Goal: Information Seeking & Learning: Check status

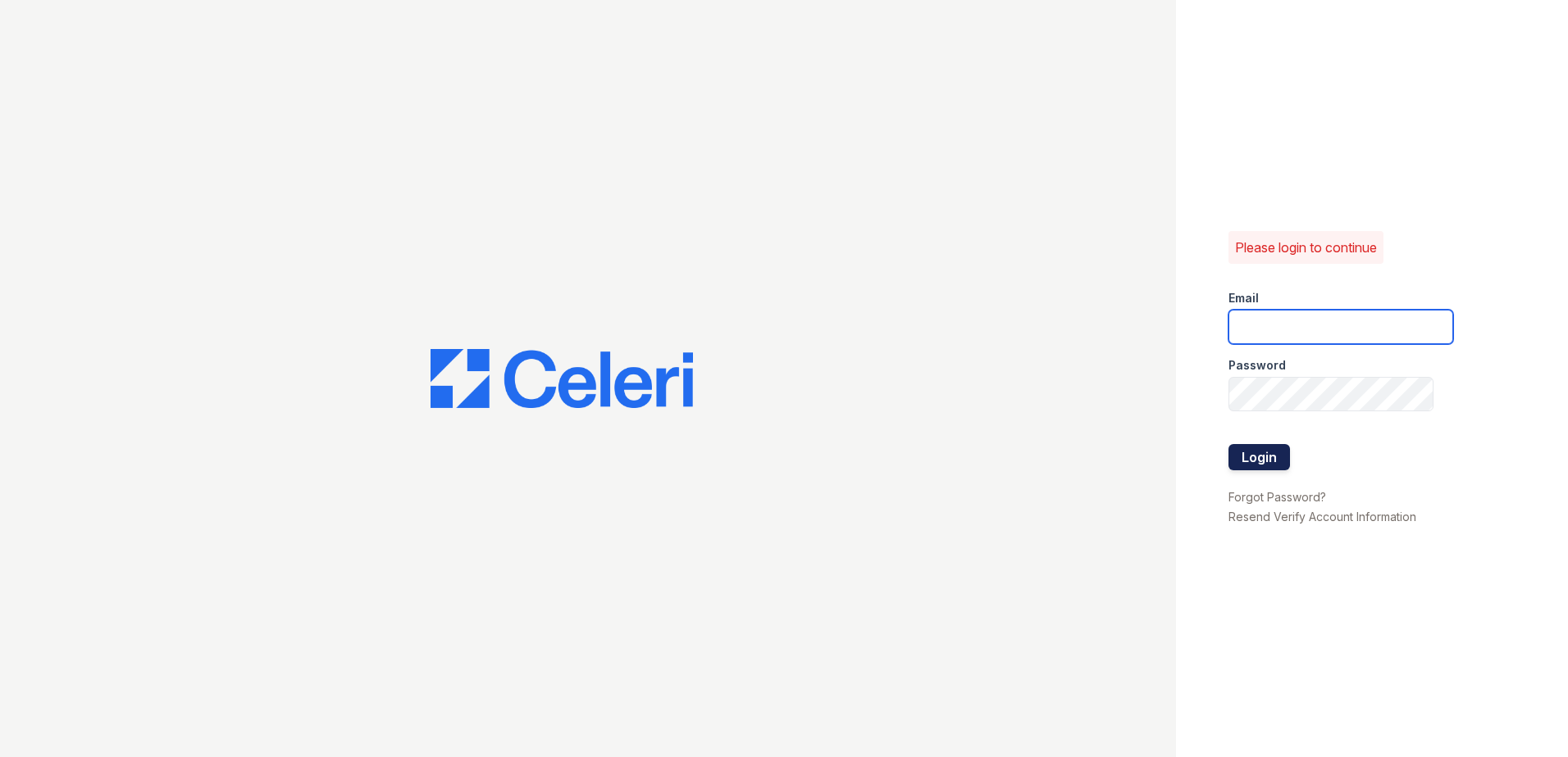
type input "vdardon@trinity-pm.com"
click at [1246, 466] on button "Login" at bounding box center [1259, 457] width 62 height 26
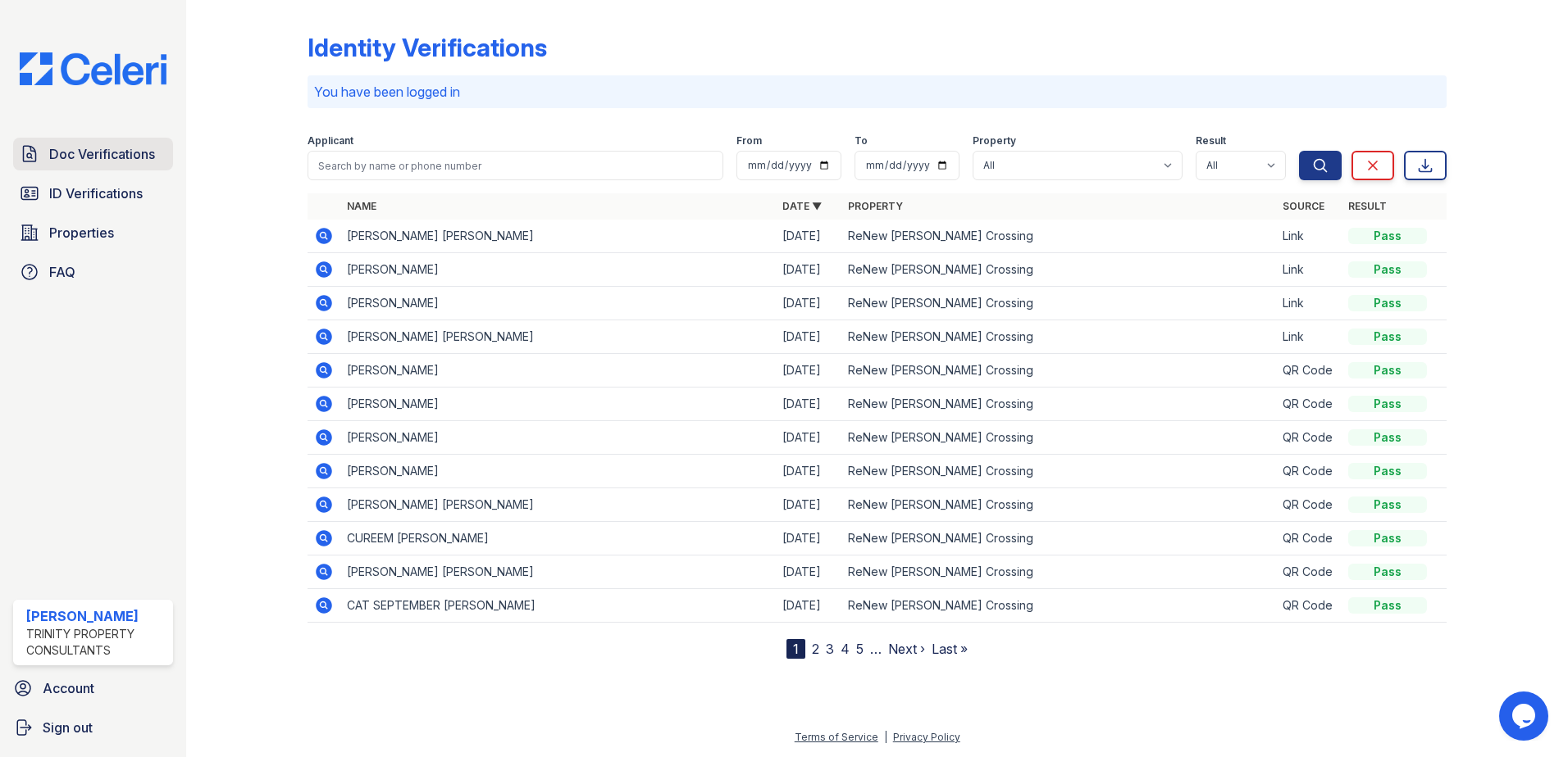
click at [100, 153] on span "Doc Verifications" at bounding box center [102, 154] width 105 height 20
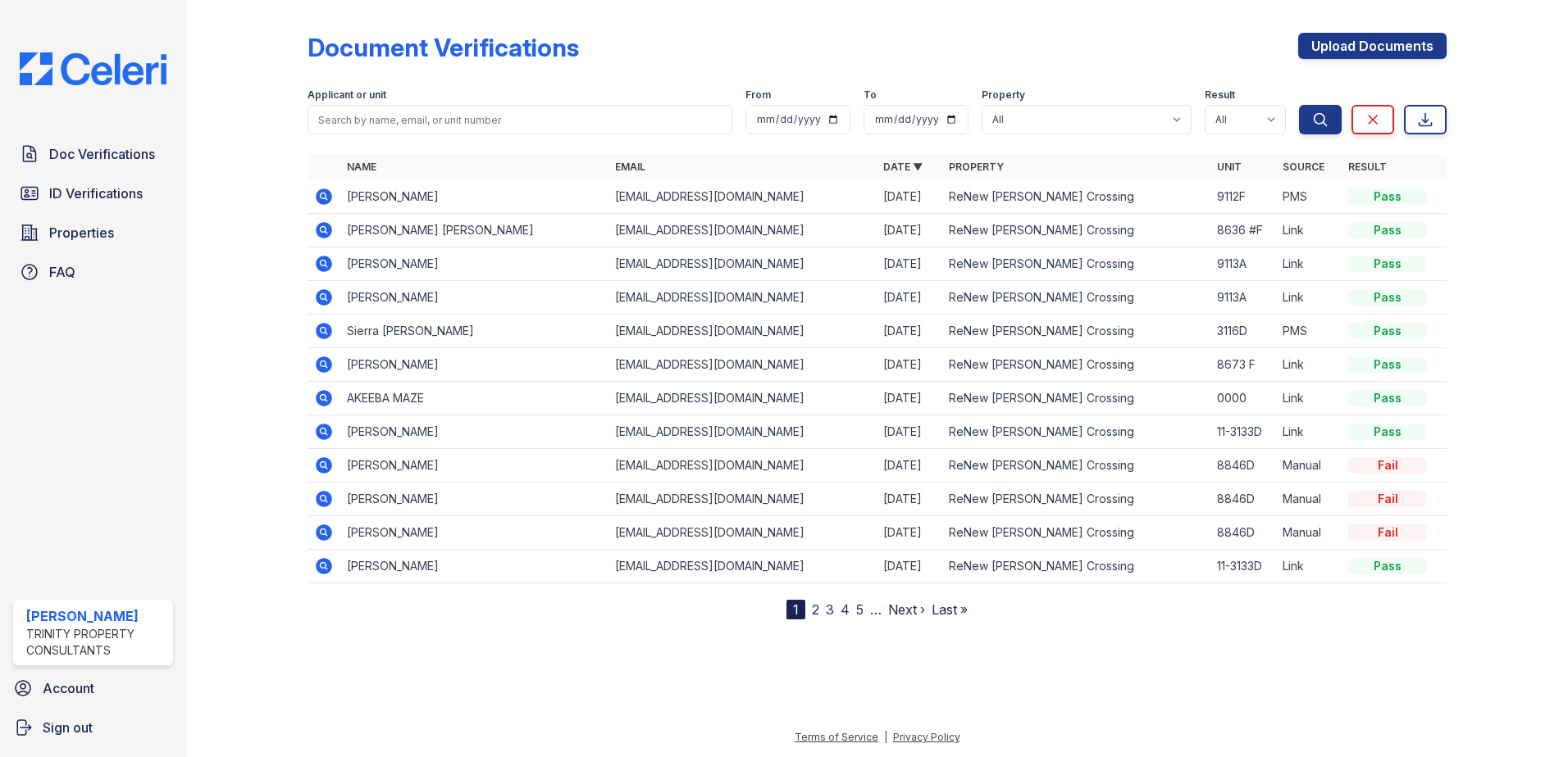
click at [329, 195] on icon at bounding box center [324, 196] width 16 height 16
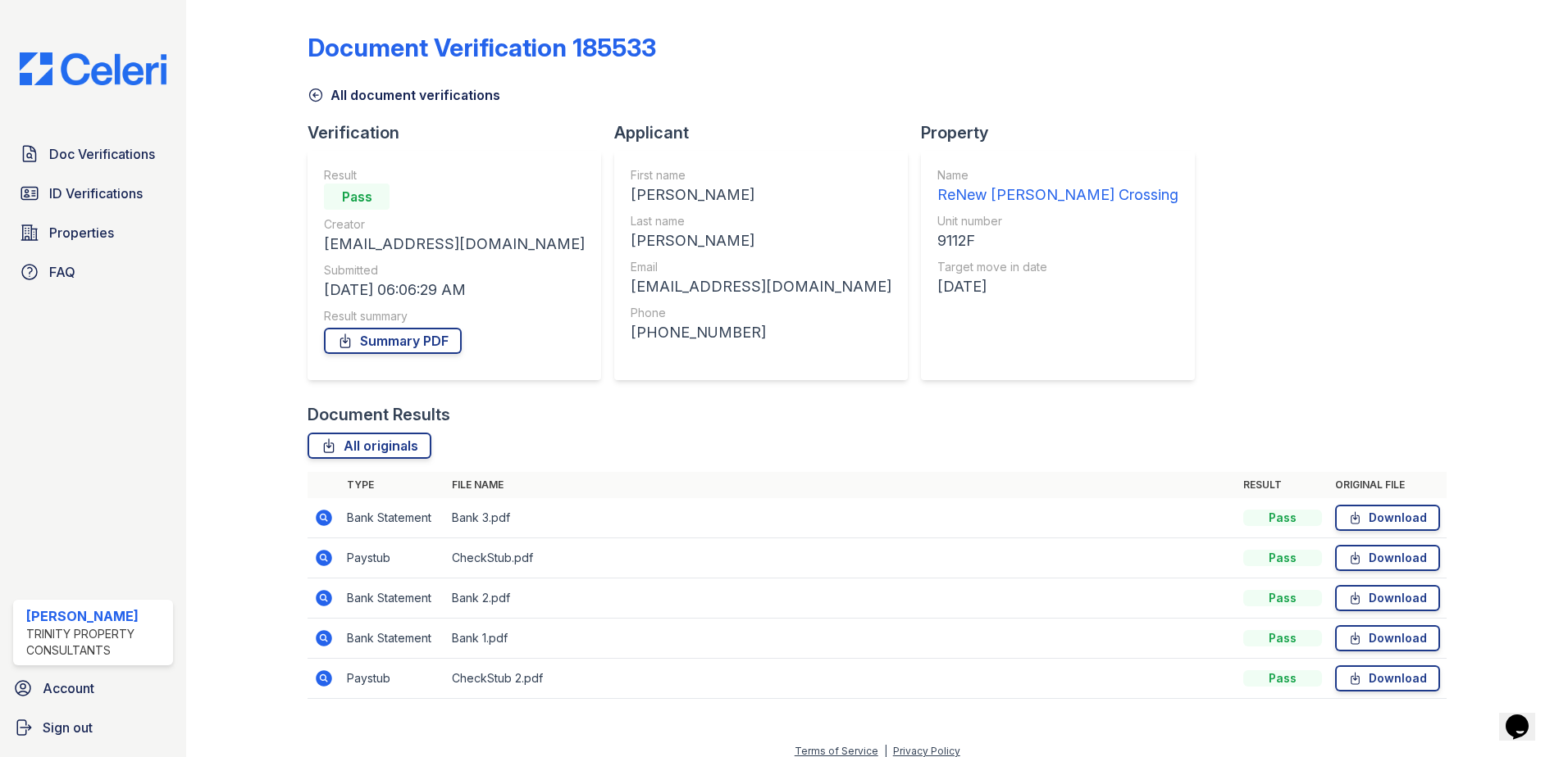
click at [325, 561] on icon at bounding box center [324, 558] width 20 height 20
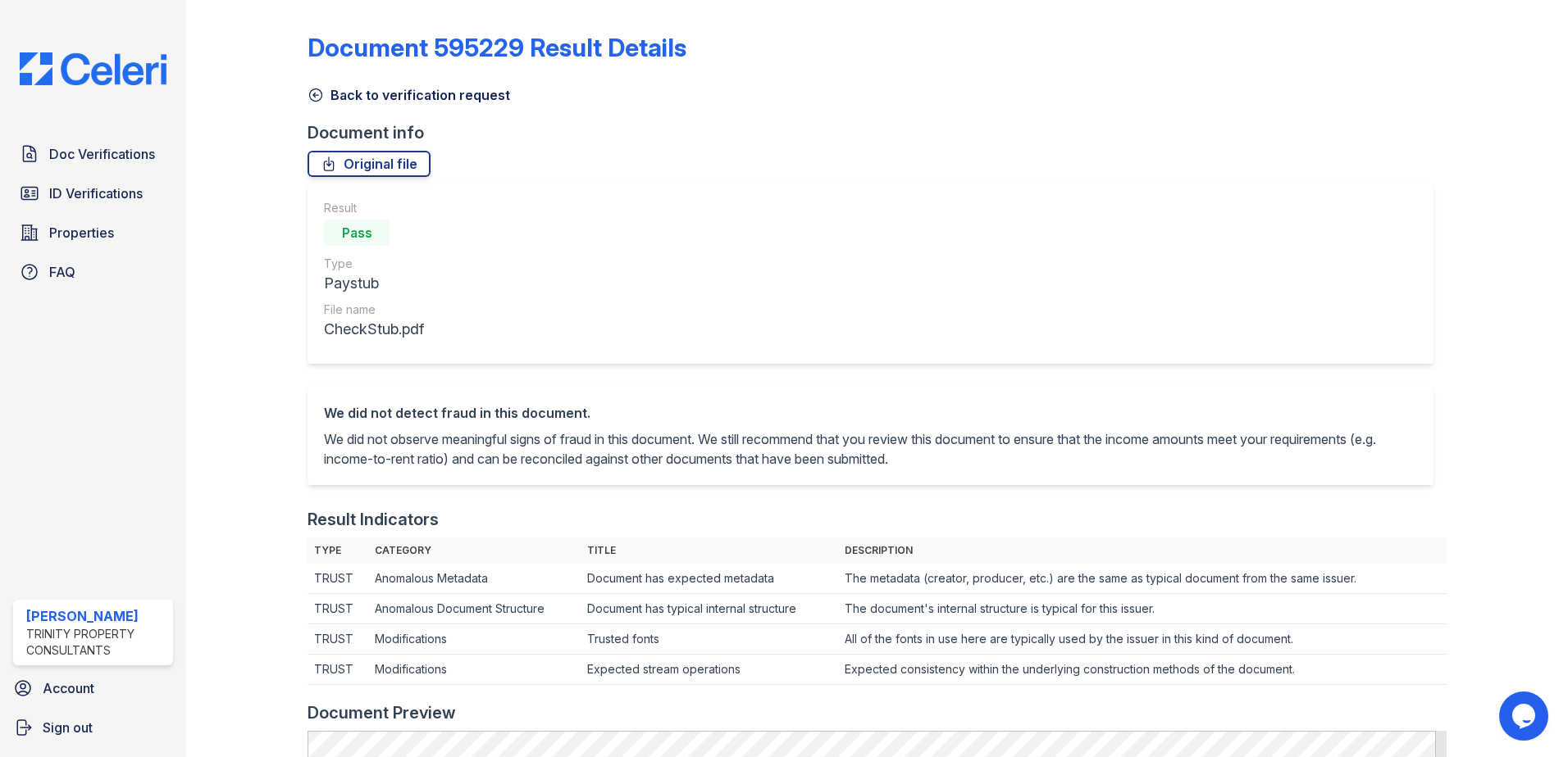
click at [315, 96] on icon at bounding box center [315, 95] width 16 height 16
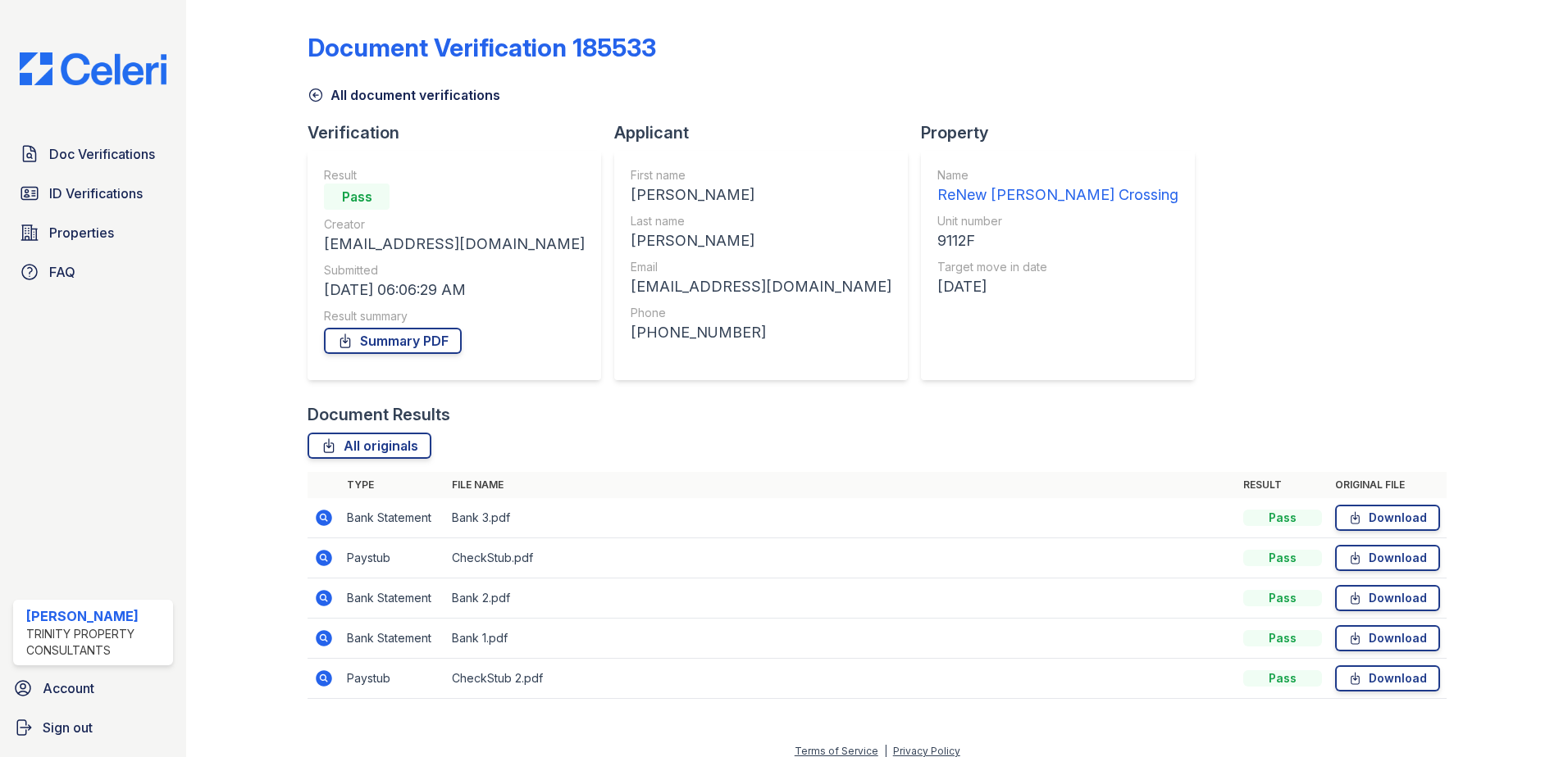
click at [335, 673] on td at bounding box center [324, 679] width 33 height 40
click at [327, 682] on icon at bounding box center [324, 679] width 16 height 16
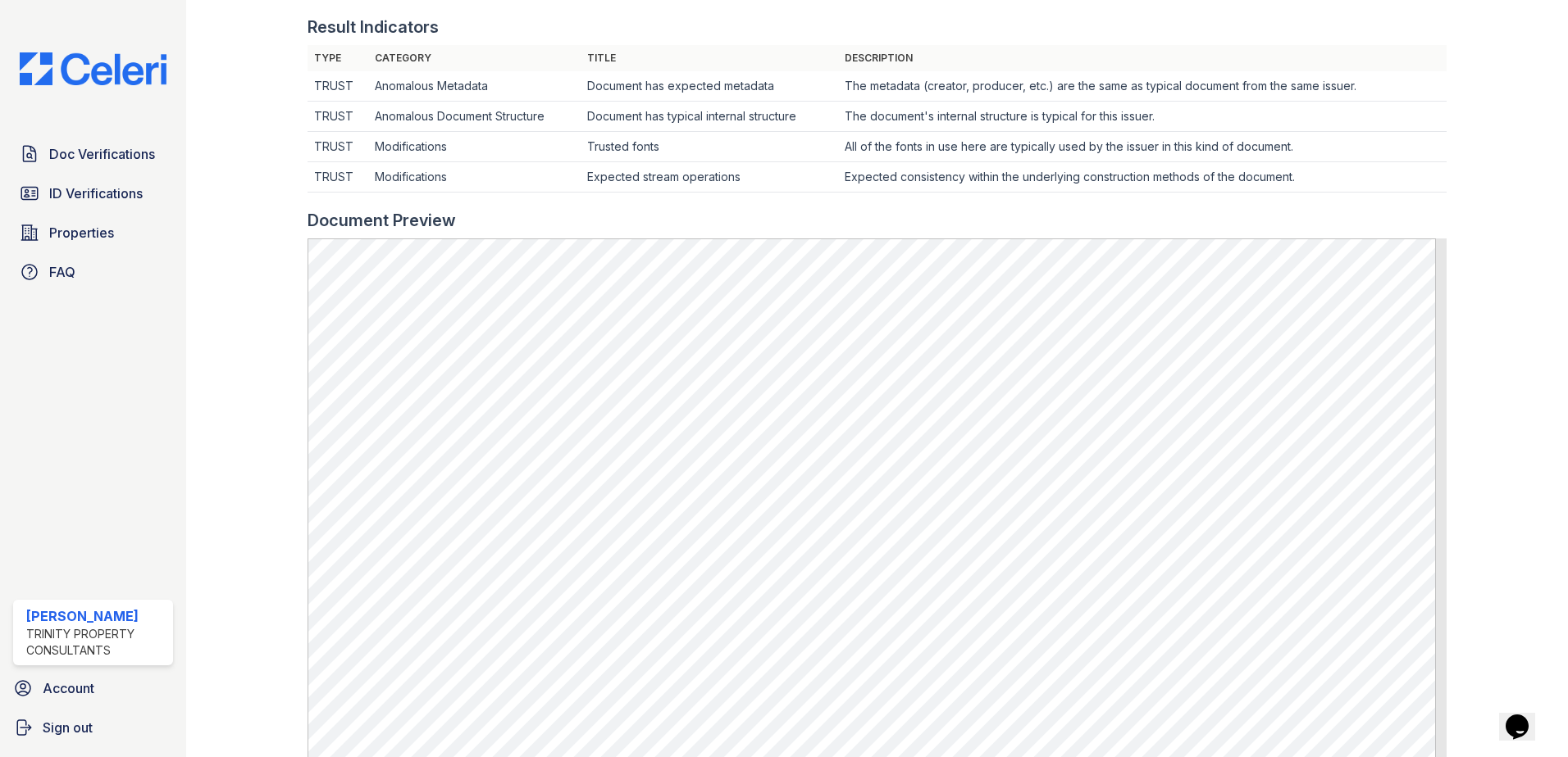
scroll to position [492, 0]
click at [223, 338] on div at bounding box center [260, 255] width 95 height 1482
click at [79, 164] on span "Doc Verifications" at bounding box center [102, 154] width 105 height 20
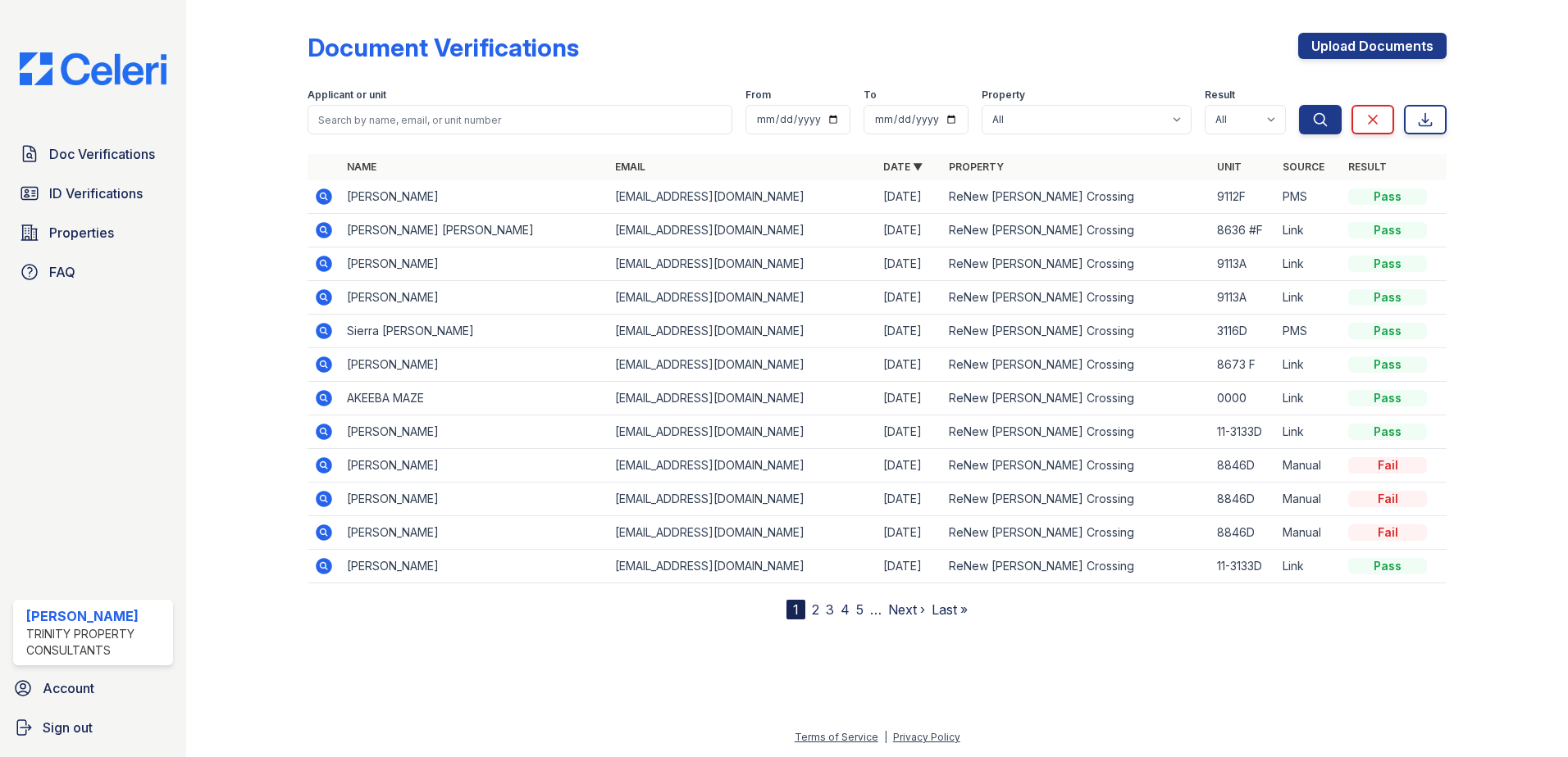
click at [332, 364] on icon at bounding box center [324, 365] width 20 height 20
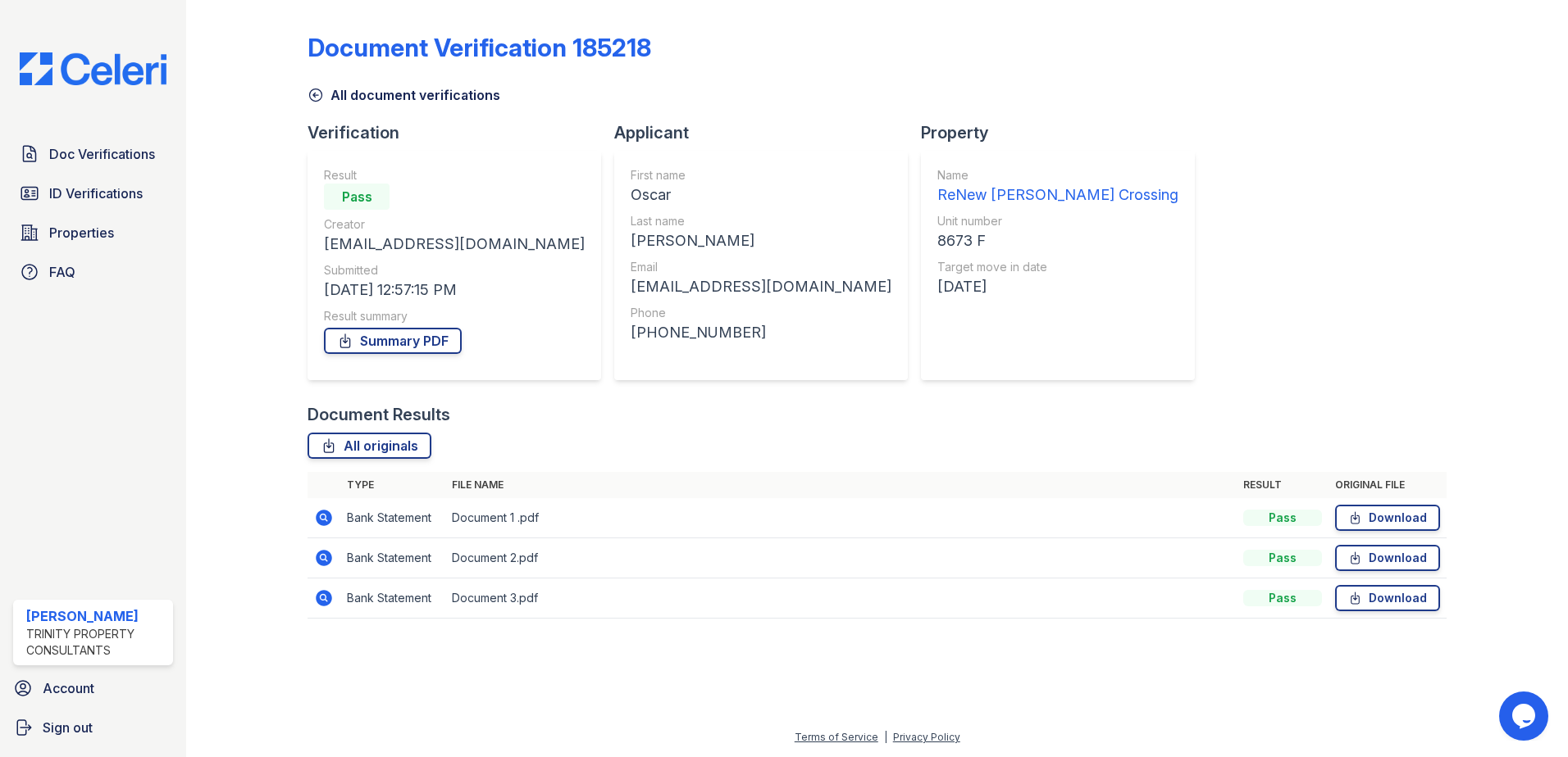
click at [322, 518] on icon at bounding box center [323, 516] width 5 height 5
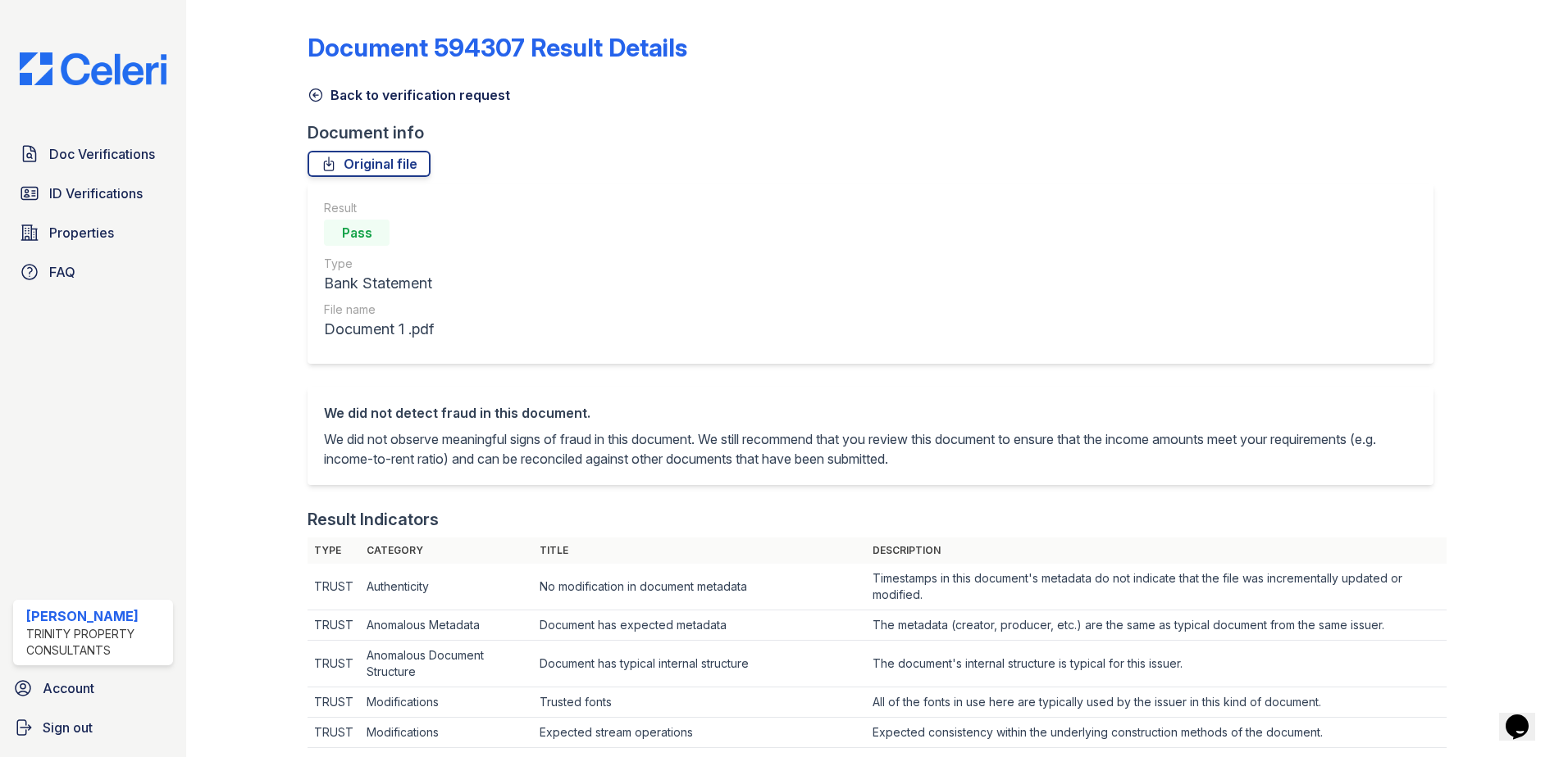
click at [974, 208] on div "Result Pass Type Bank Statement File name Document 1 .pdf" at bounding box center [870, 274] width 1125 height 180
click at [330, 168] on icon at bounding box center [329, 164] width 16 height 16
click at [320, 100] on icon at bounding box center [315, 95] width 16 height 16
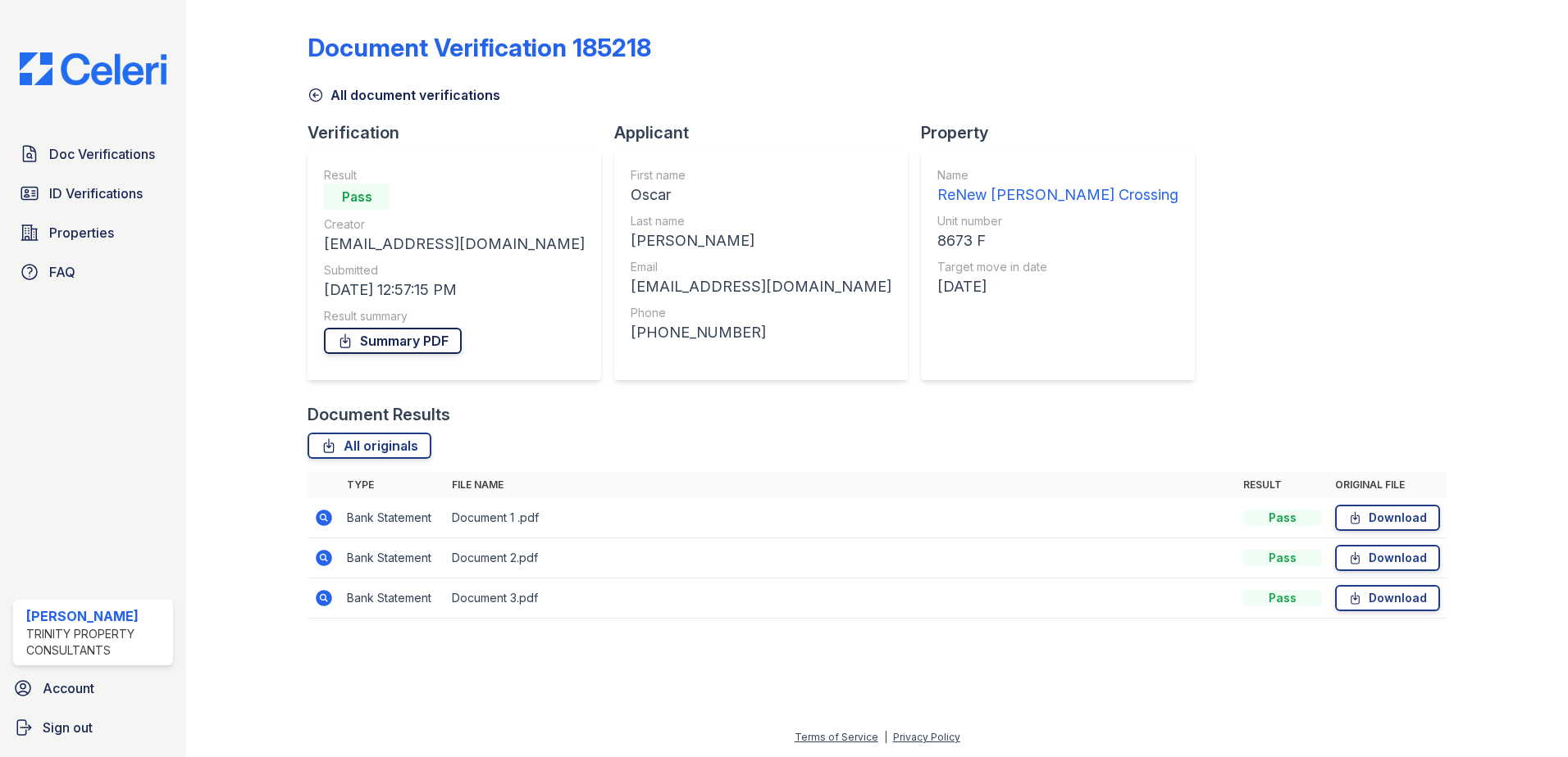
click at [415, 347] on link "Summary PDF" at bounding box center [393, 341] width 138 height 26
click at [137, 197] on span "ID Verifications" at bounding box center [95, 194] width 94 height 20
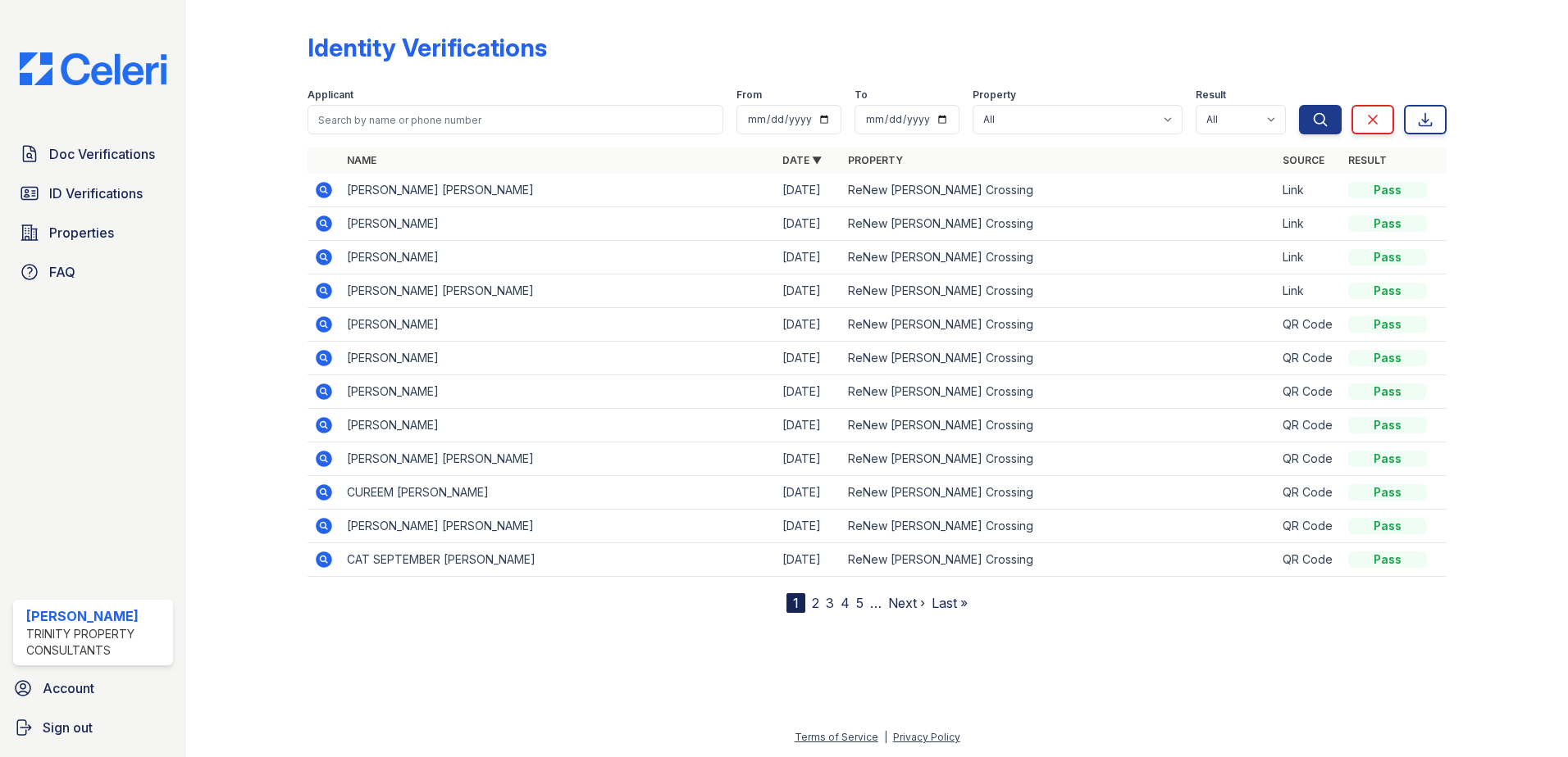
click at [325, 291] on icon at bounding box center [323, 290] width 5 height 5
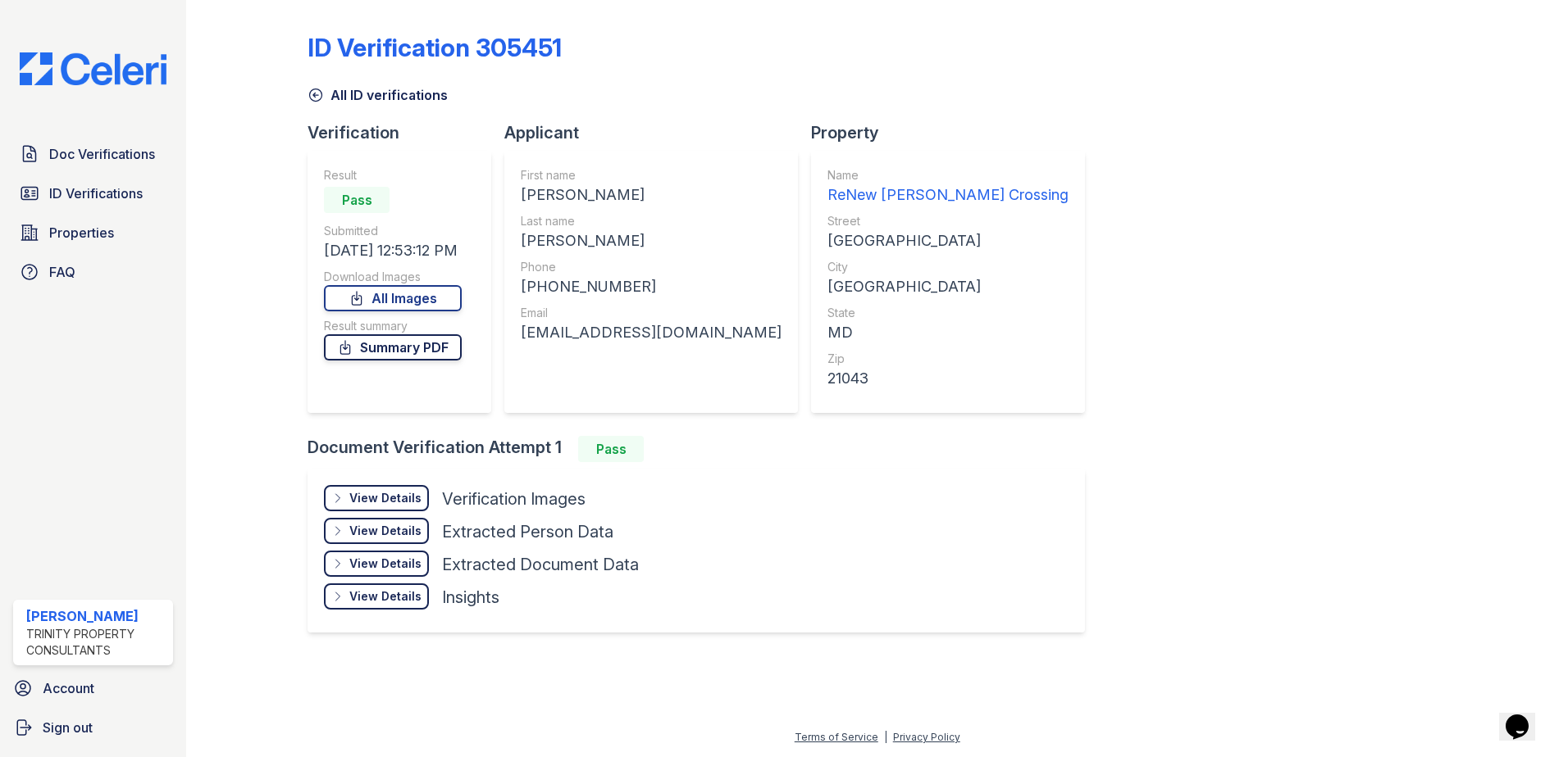
click at [416, 345] on link "Summary PDF" at bounding box center [393, 347] width 138 height 26
click at [569, 662] on div "ID Verification 305451 All ID verifications Verification Result Pass Submitted …" at bounding box center [877, 341] width 1329 height 682
click at [221, 462] on div at bounding box center [260, 331] width 95 height 649
click at [120, 154] on span "Doc Verifications" at bounding box center [102, 154] width 105 height 20
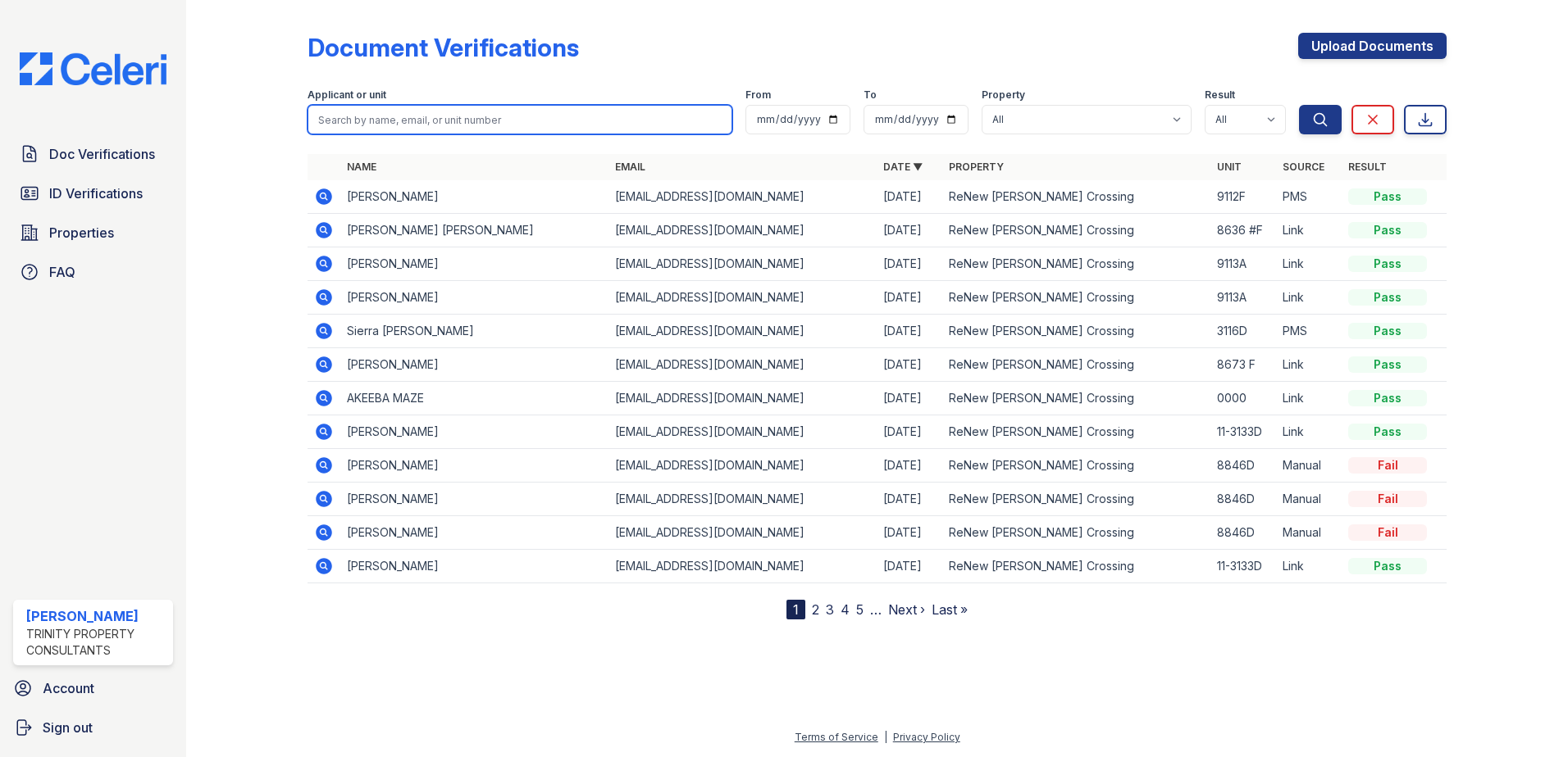
click at [456, 113] on input "search" at bounding box center [519, 119] width 424 height 29
type input "ruben"
click at [1299, 105] on button "Search" at bounding box center [1320, 119] width 43 height 29
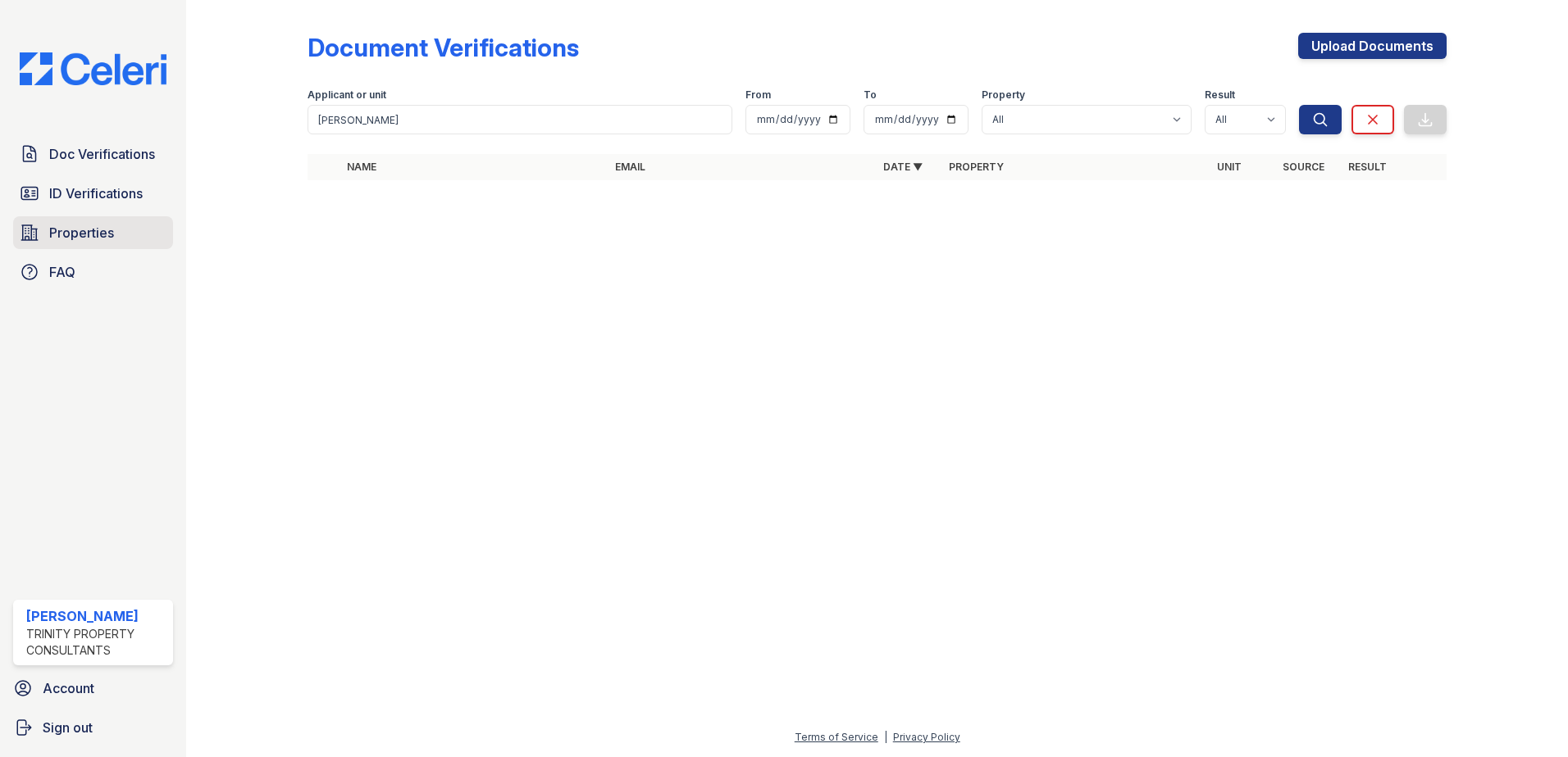
click at [71, 230] on span "Properties" at bounding box center [81, 233] width 65 height 20
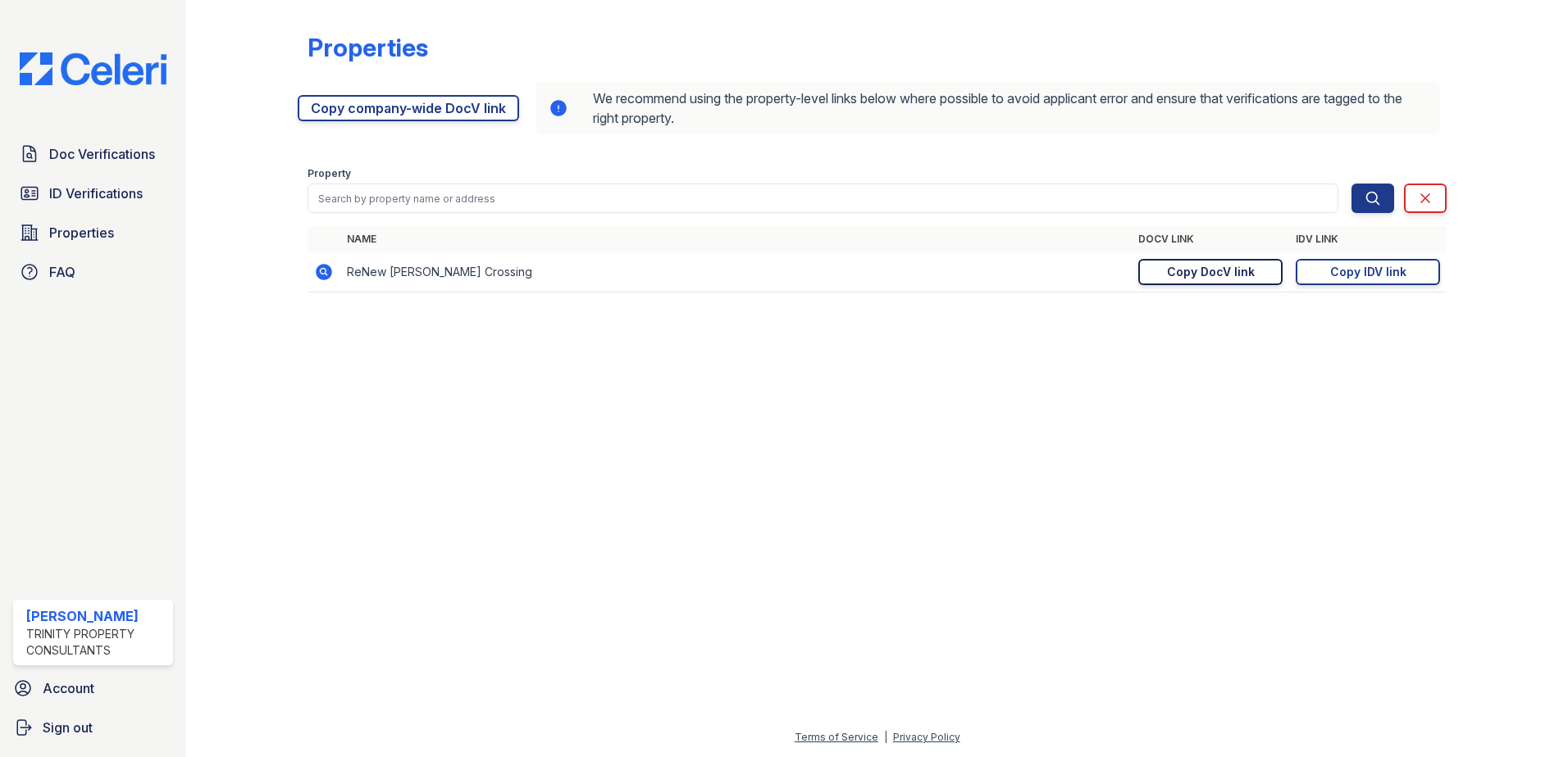
click at [1200, 266] on div "Copy DocV link" at bounding box center [1211, 272] width 88 height 16
click at [1330, 272] on link "Copy IDV link Copy link" at bounding box center [1367, 272] width 145 height 26
click at [115, 225] on link "Properties" at bounding box center [93, 233] width 160 height 33
click at [86, 178] on link "ID Verifications" at bounding box center [93, 194] width 160 height 33
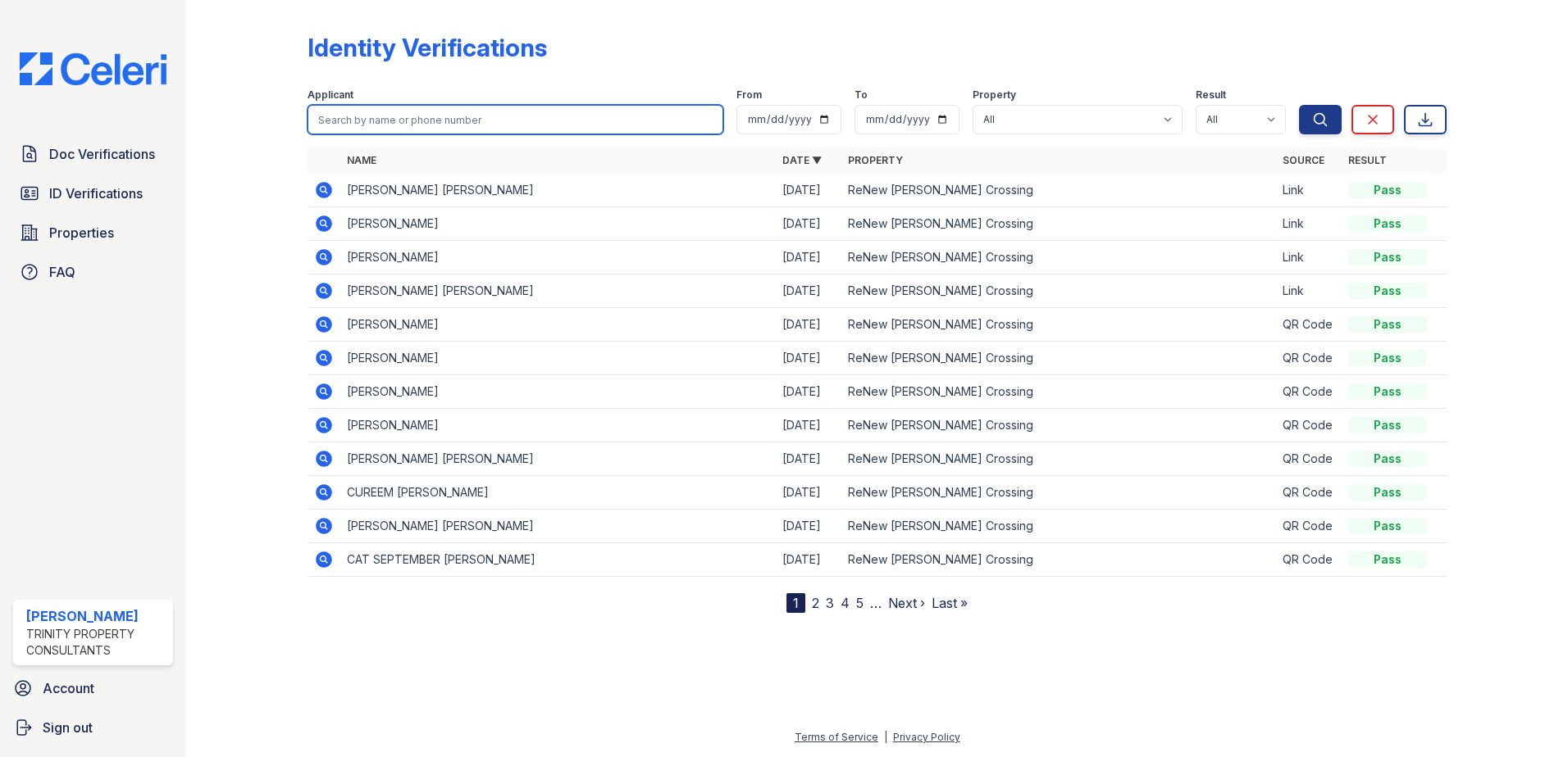
click at [434, 119] on input "search" at bounding box center [514, 119] width 415 height 29
type input "ponce"
click at [1299, 105] on button "Search" at bounding box center [1320, 119] width 43 height 29
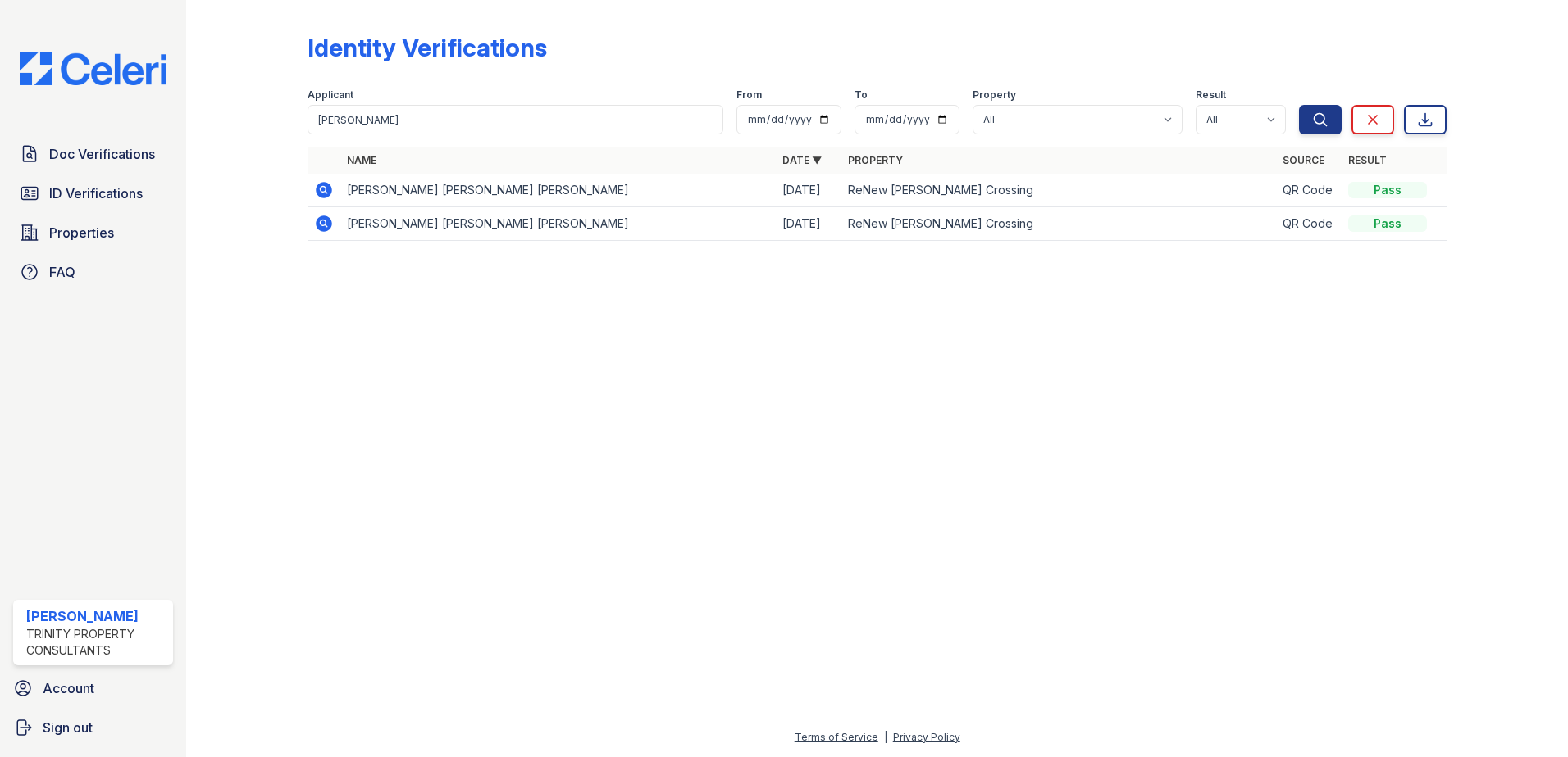
click at [329, 188] on icon at bounding box center [324, 190] width 16 height 16
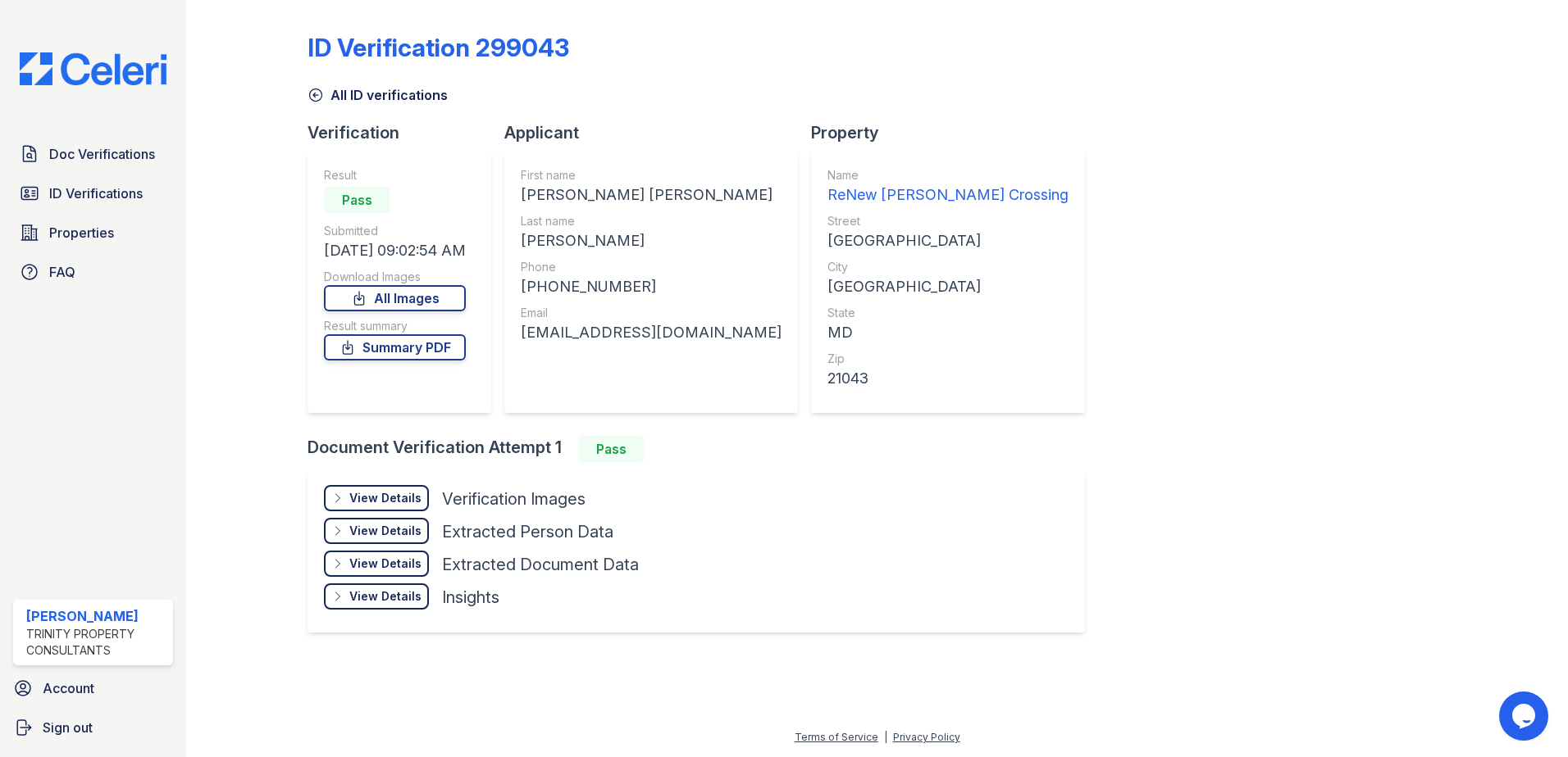
click at [373, 496] on div "View Details" at bounding box center [385, 498] width 72 height 16
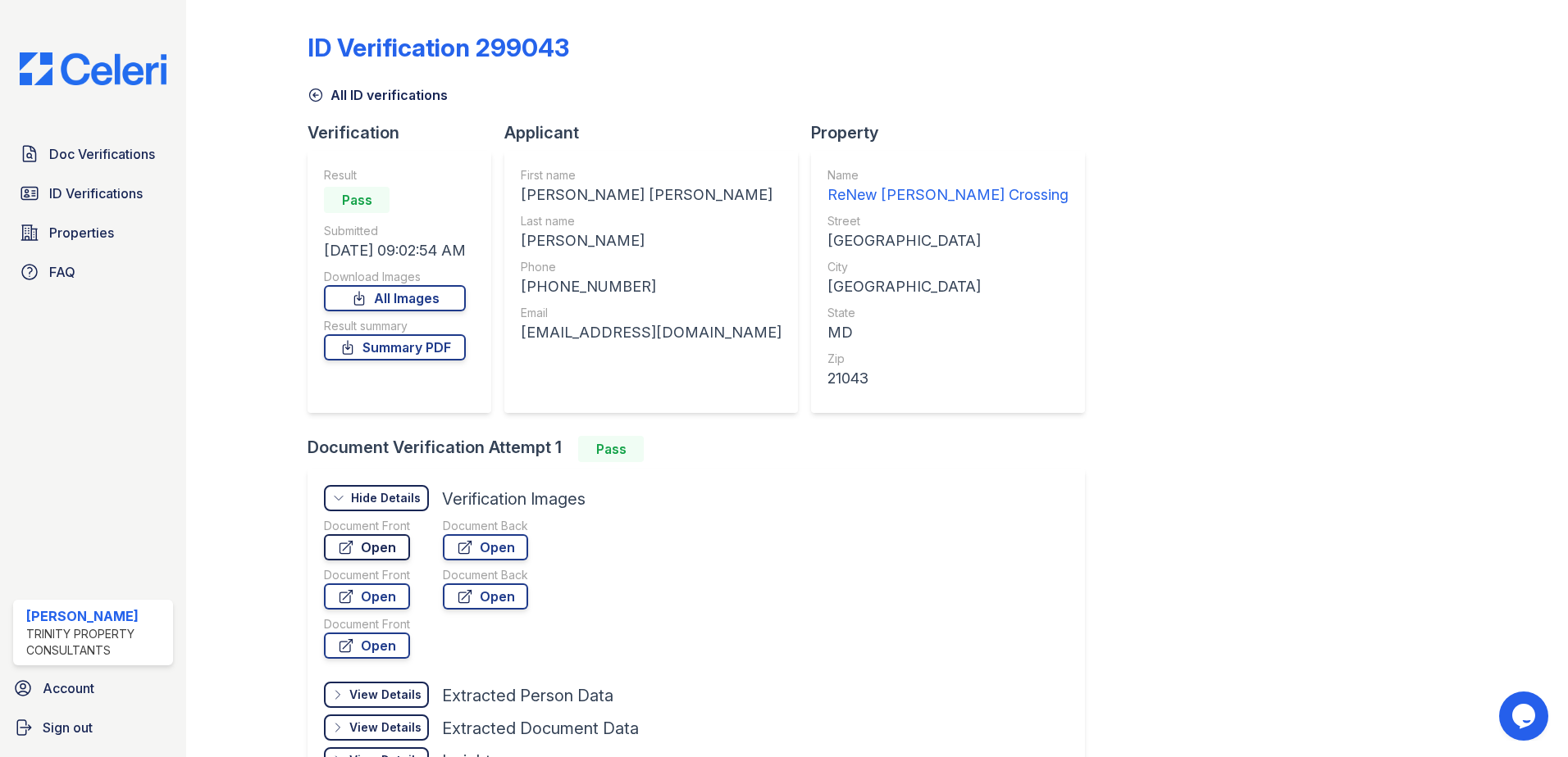
click at [394, 543] on link "Open" at bounding box center [366, 547] width 86 height 26
click at [386, 339] on link "Summary PDF" at bounding box center [394, 347] width 142 height 26
click at [105, 142] on link "Doc Verifications" at bounding box center [93, 154] width 160 height 33
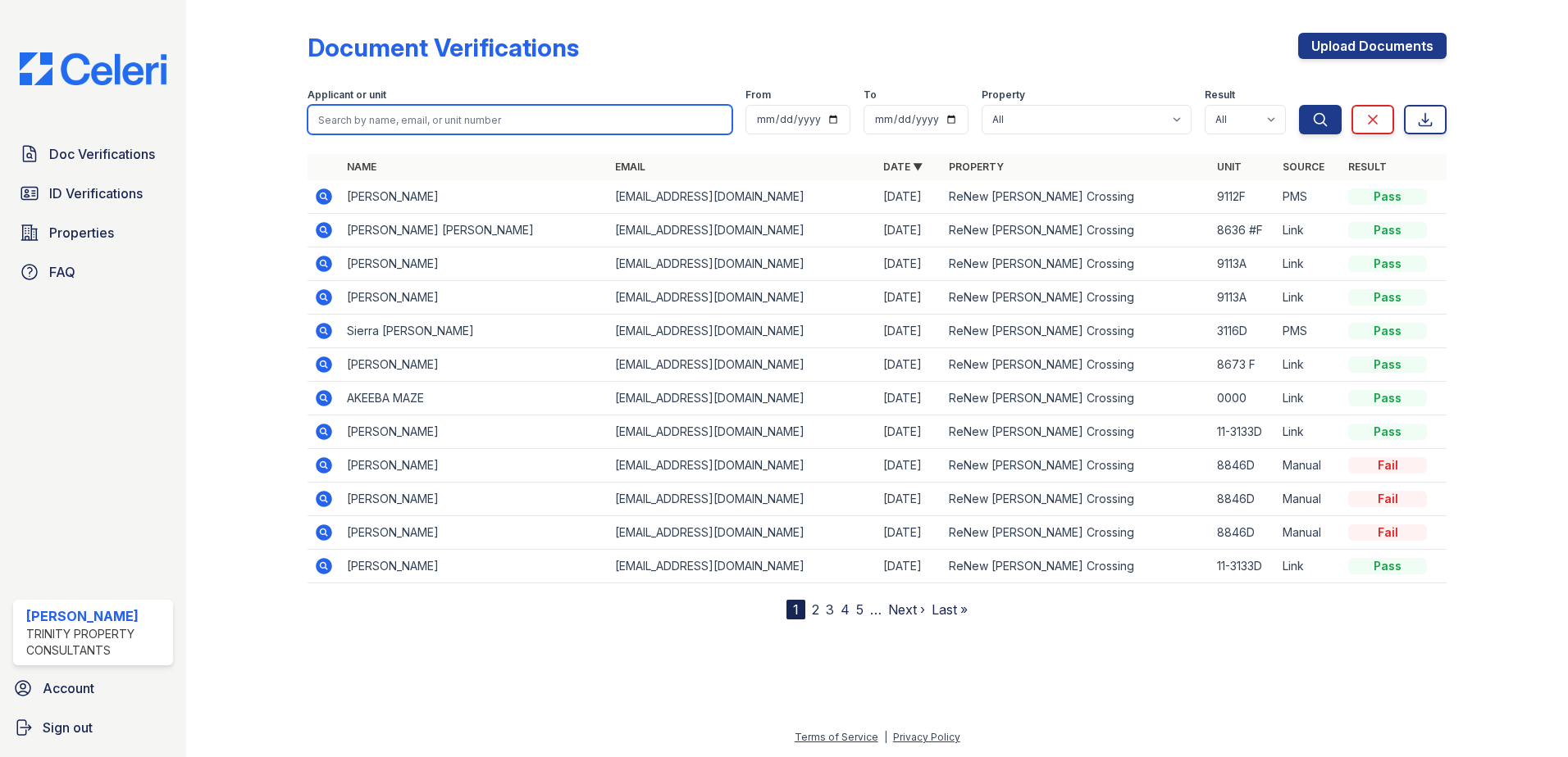
click at [385, 111] on input "search" at bounding box center [519, 119] width 424 height 29
type input "r"
type input "ponce"
click at [1299, 105] on button "Search" at bounding box center [1320, 119] width 43 height 29
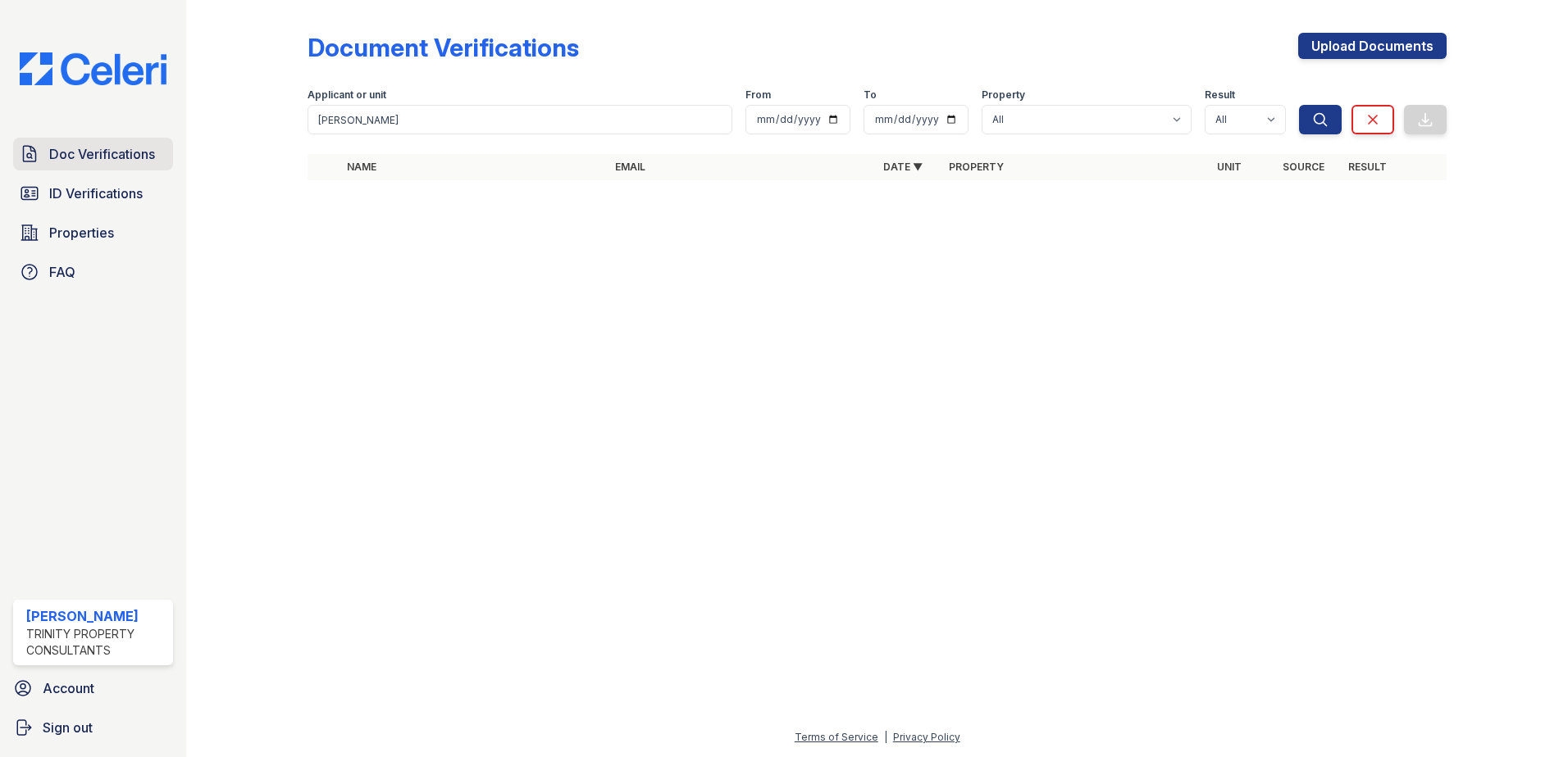
click at [129, 149] on span "Doc Verifications" at bounding box center [102, 154] width 105 height 20
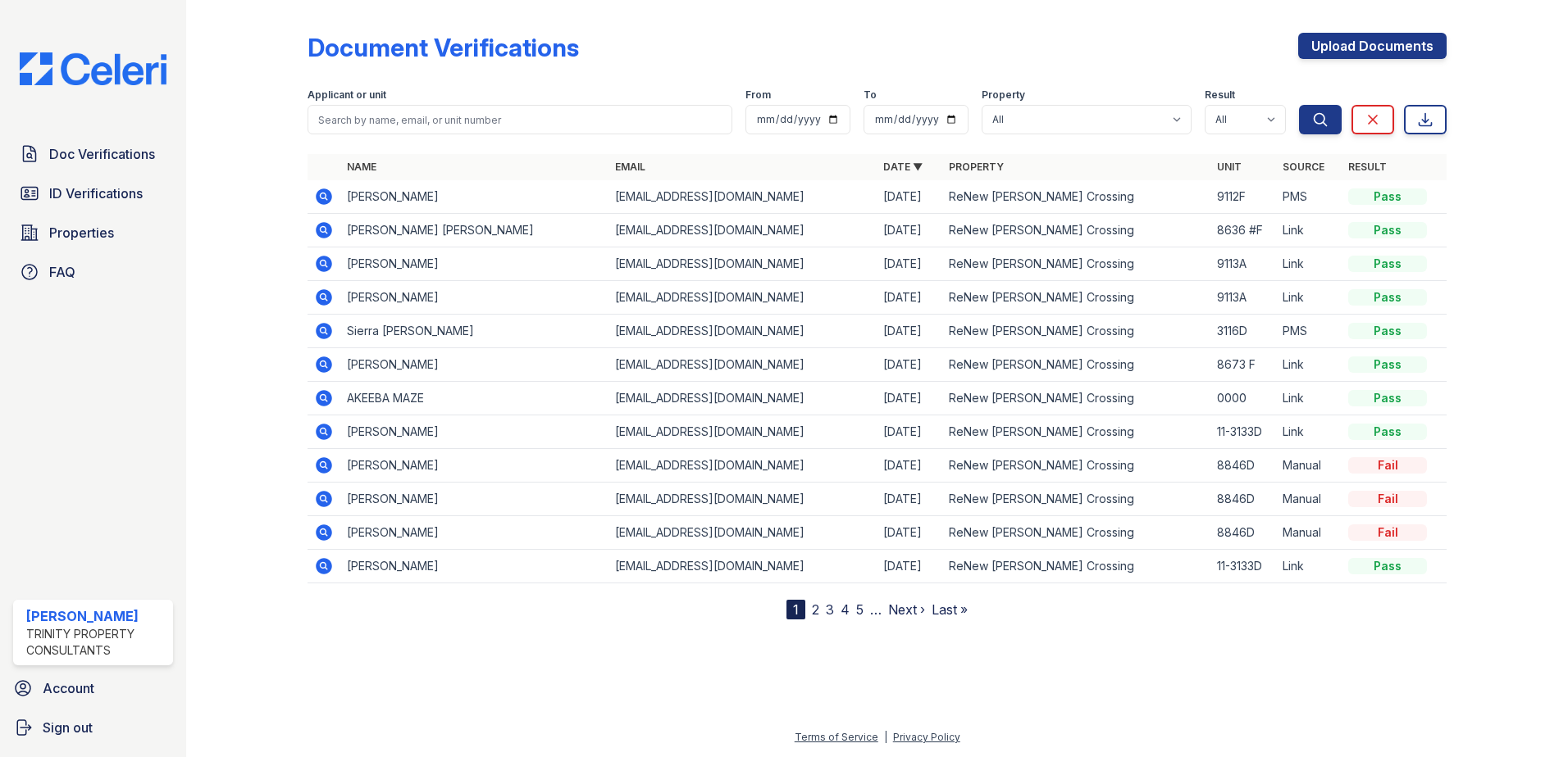
click at [324, 196] on icon at bounding box center [323, 195] width 5 height 5
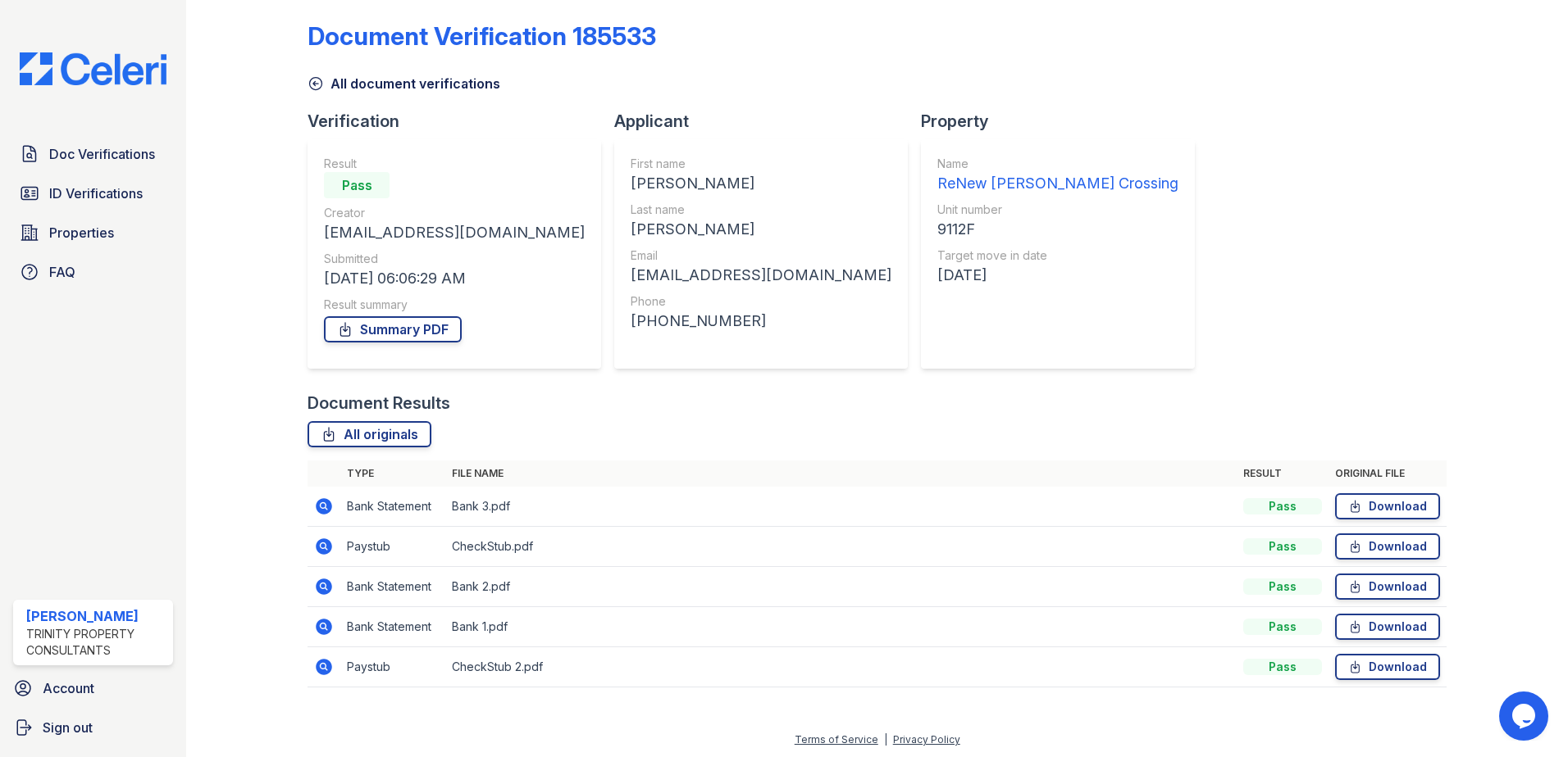
scroll to position [14, 0]
click at [438, 330] on link "Summary PDF" at bounding box center [393, 326] width 138 height 26
click at [106, 180] on link "ID Verifications" at bounding box center [93, 194] width 160 height 33
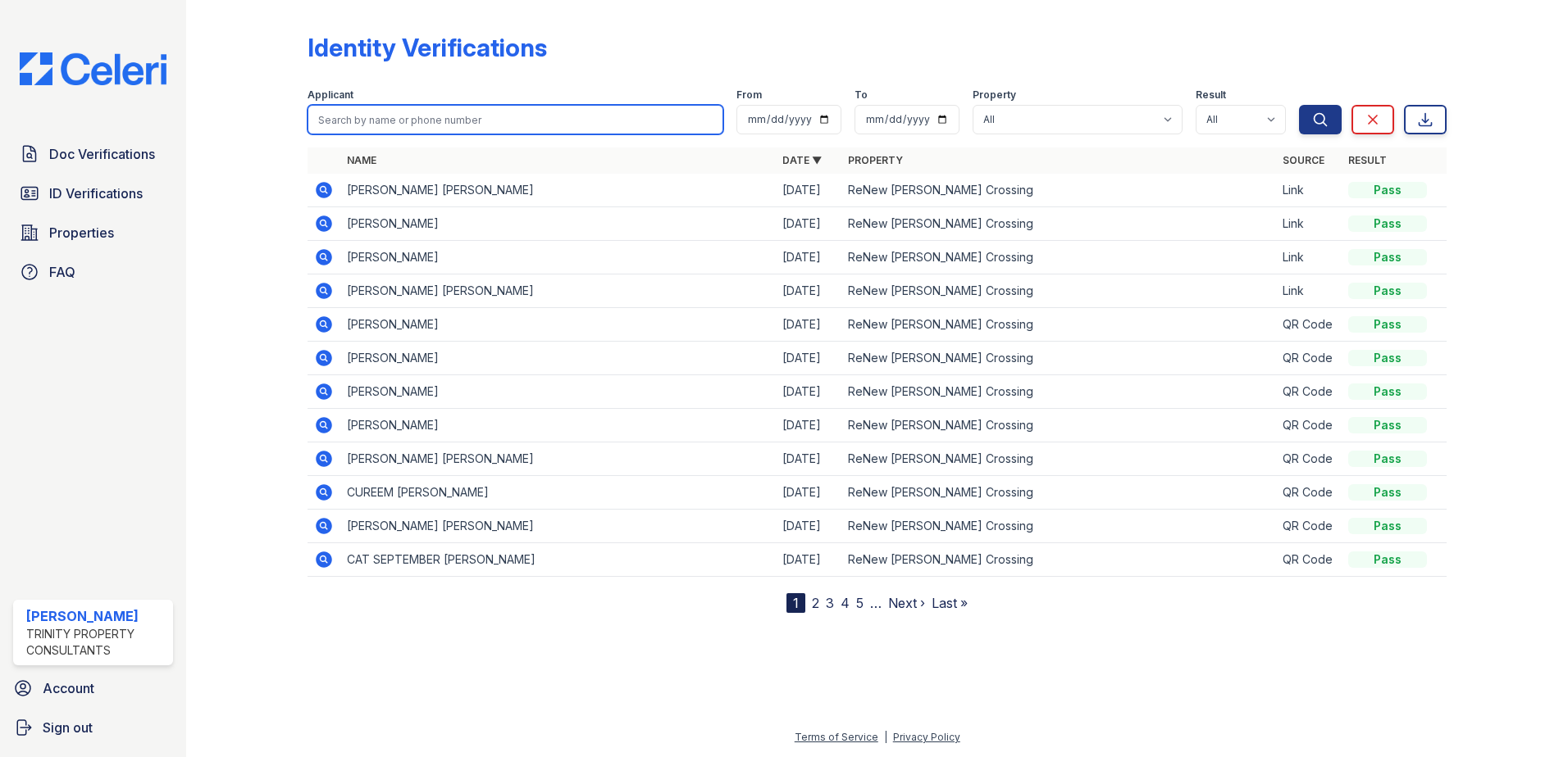
click at [358, 129] on input "search" at bounding box center [514, 119] width 415 height 29
type input "brianna"
click at [1299, 105] on button "Search" at bounding box center [1320, 119] width 43 height 29
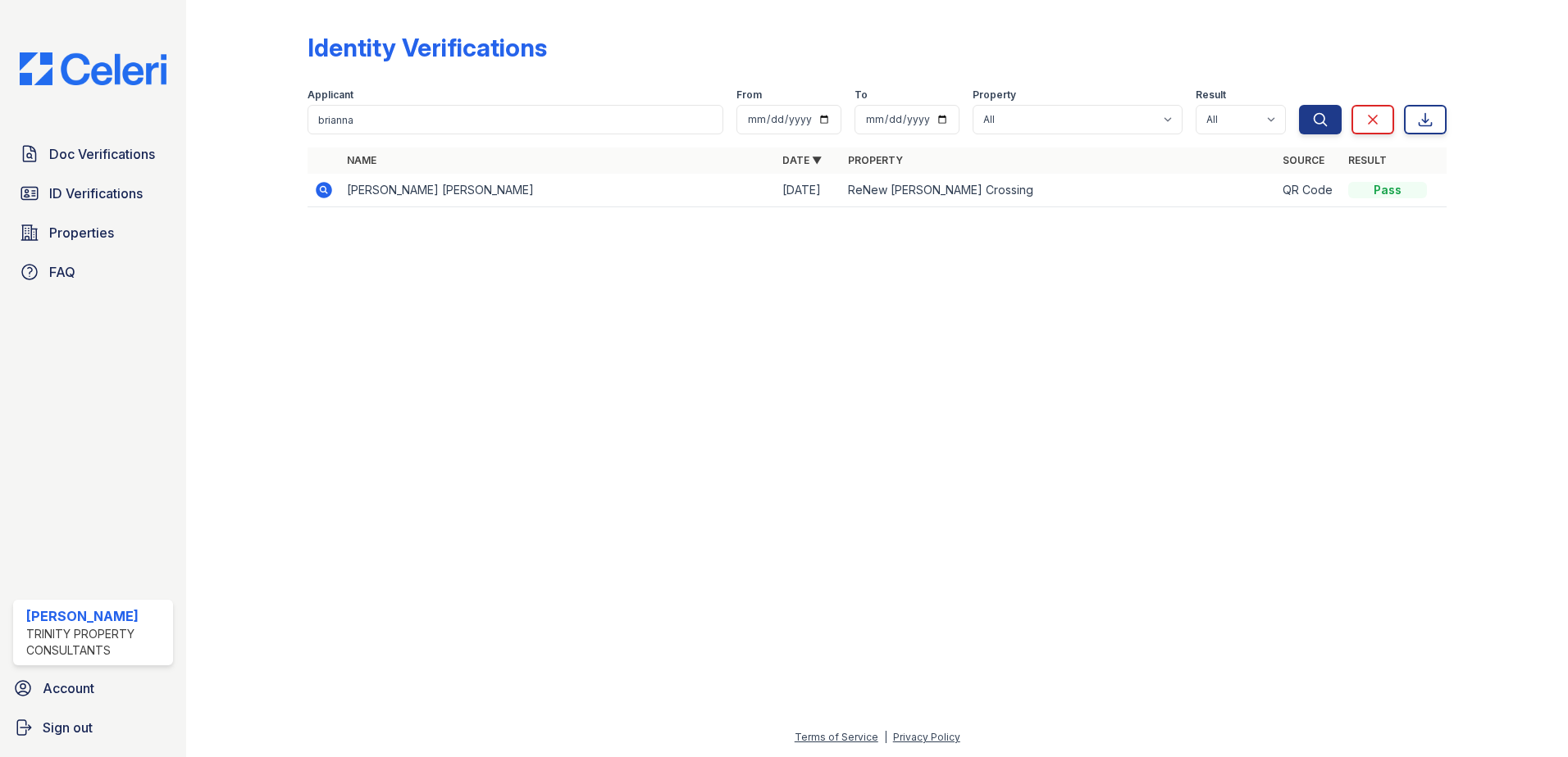
click at [319, 189] on icon at bounding box center [324, 190] width 16 height 16
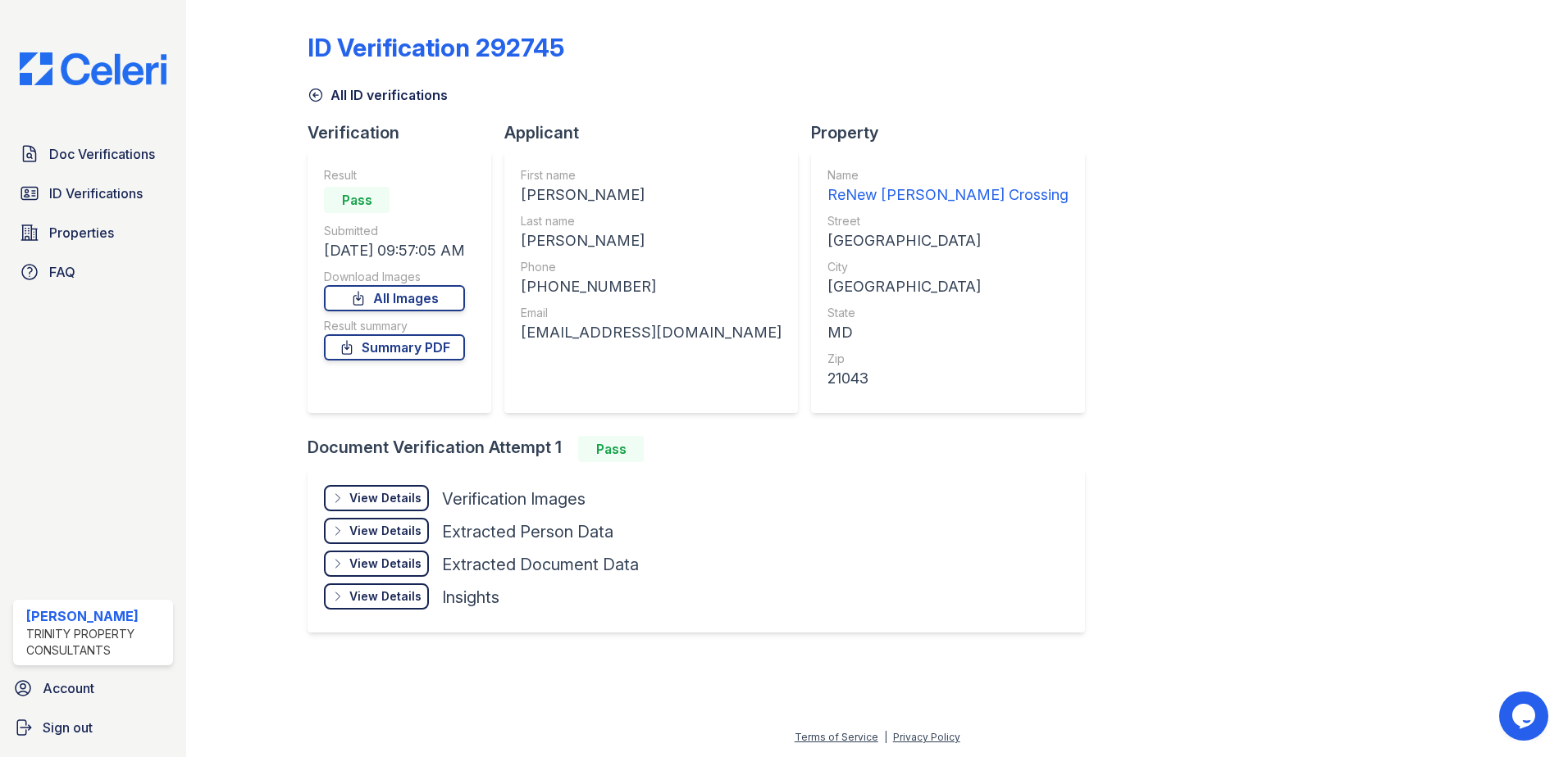
click at [403, 498] on div "View Details" at bounding box center [385, 498] width 72 height 16
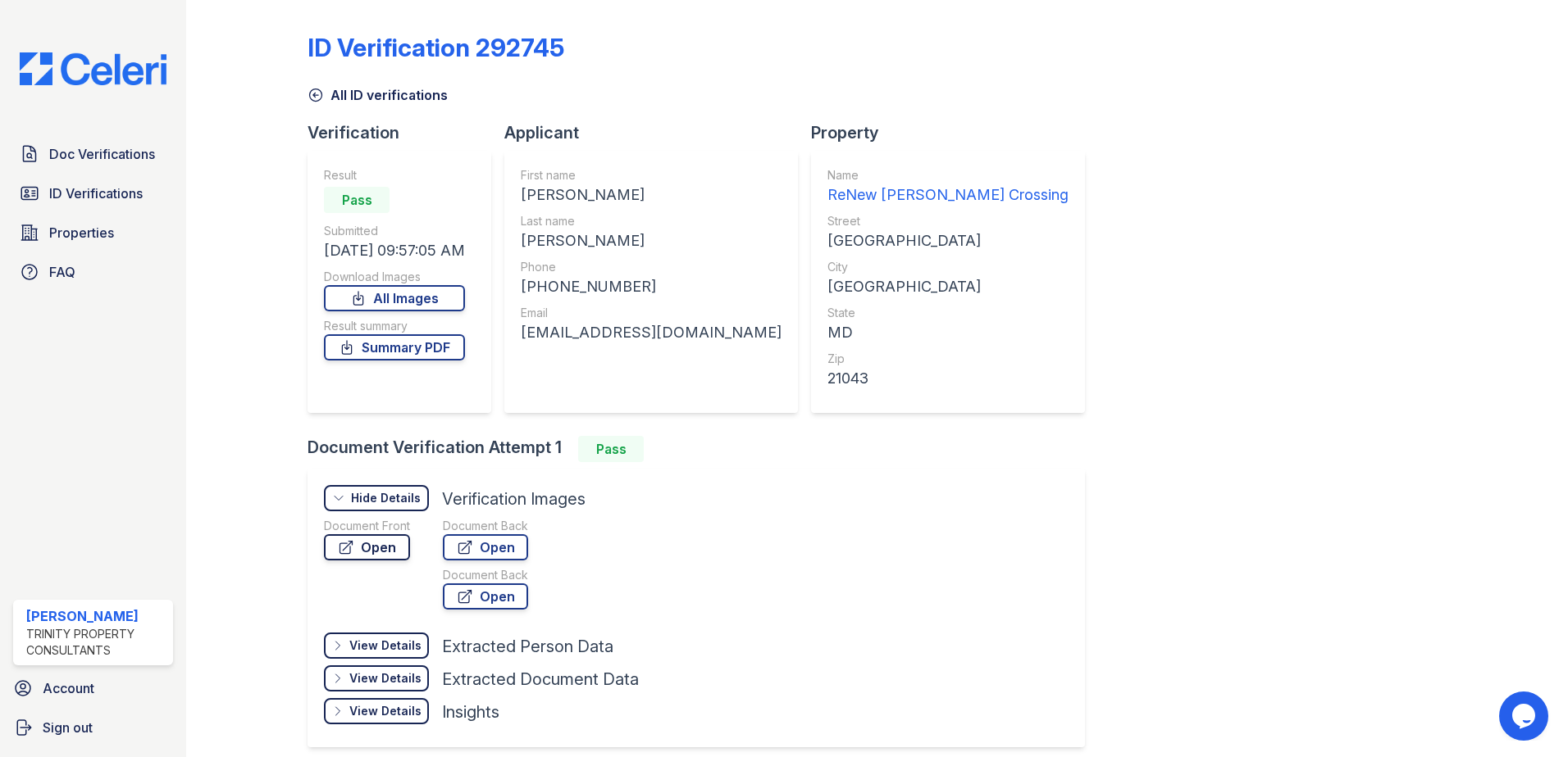
click at [392, 553] on link "Open" at bounding box center [366, 547] width 86 height 26
click at [414, 344] on link "Summary PDF" at bounding box center [394, 347] width 141 height 26
click at [125, 154] on span "Doc Verifications" at bounding box center [102, 154] width 105 height 20
